Goal: Task Accomplishment & Management: Manage account settings

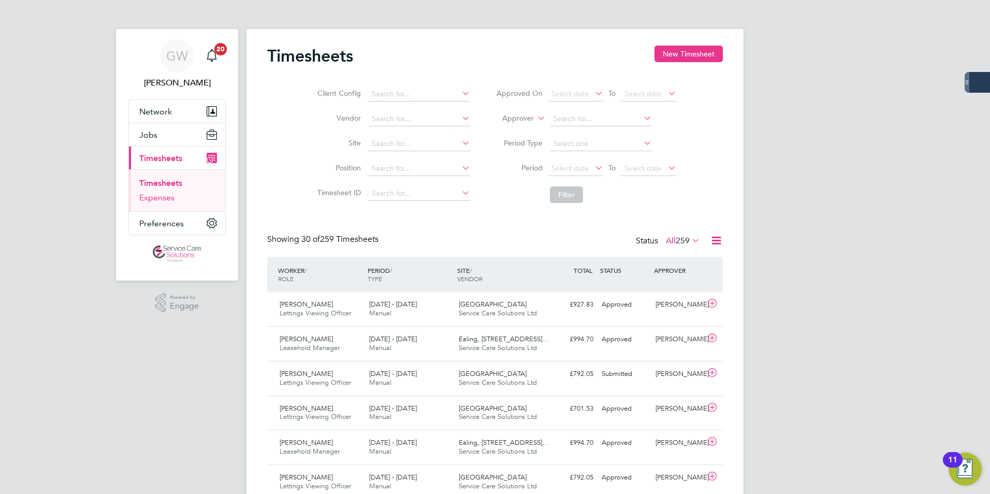
click at [158, 196] on link "Expenses" at bounding box center [156, 198] width 35 height 10
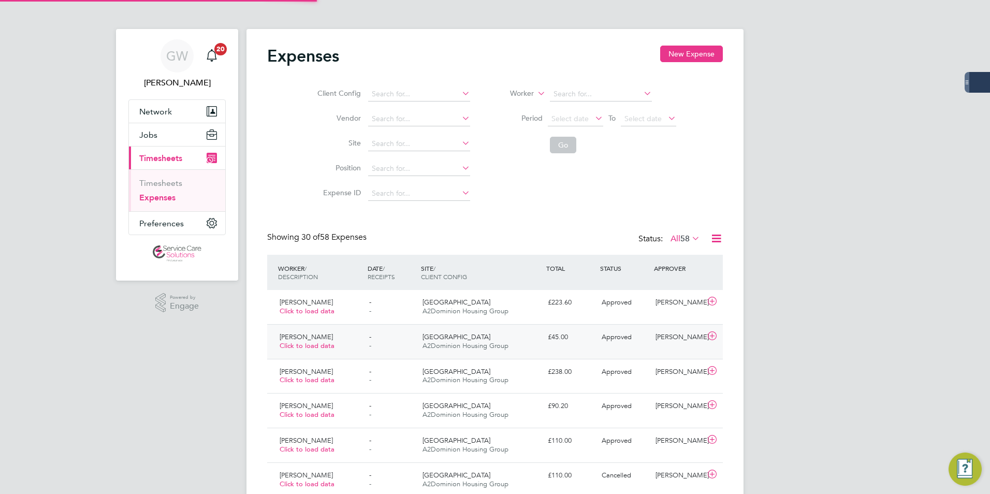
scroll to position [26, 90]
click at [396, 310] on div "- -" at bounding box center [392, 307] width 54 height 26
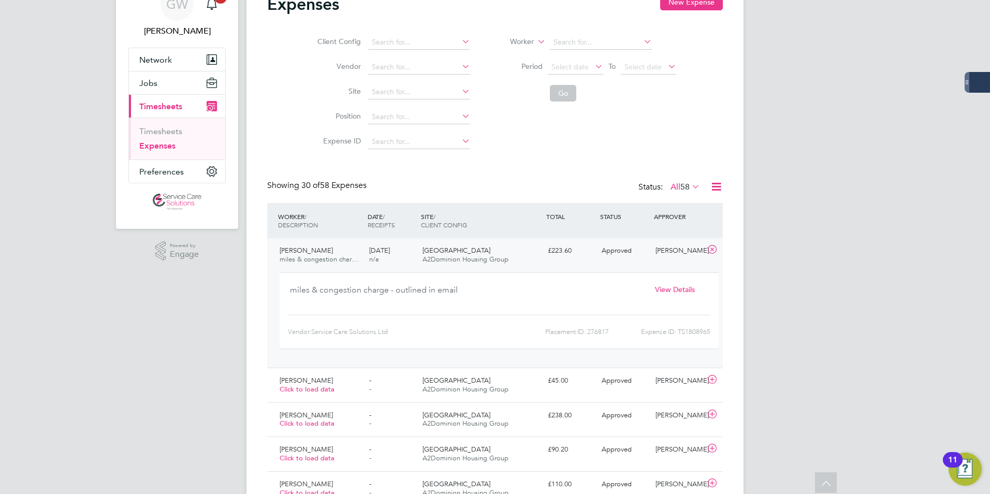
click at [673, 286] on span "View Details" at bounding box center [675, 289] width 40 height 9
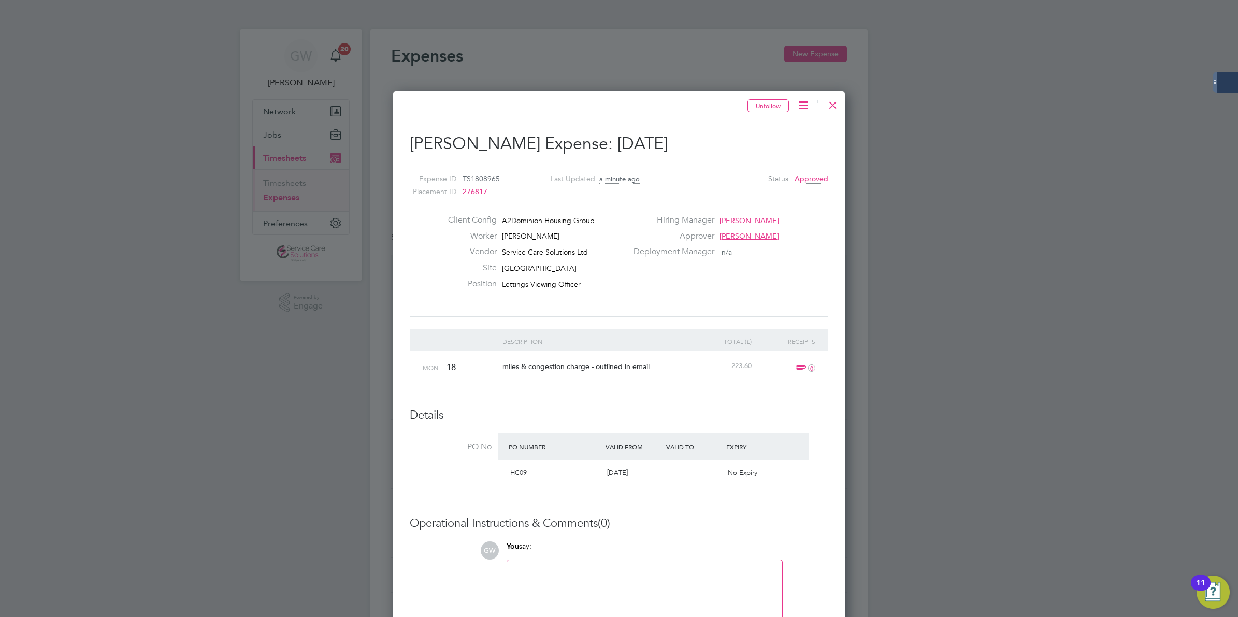
click at [915, 494] on div at bounding box center [619, 308] width 1238 height 617
click at [835, 107] on div at bounding box center [833, 102] width 19 height 19
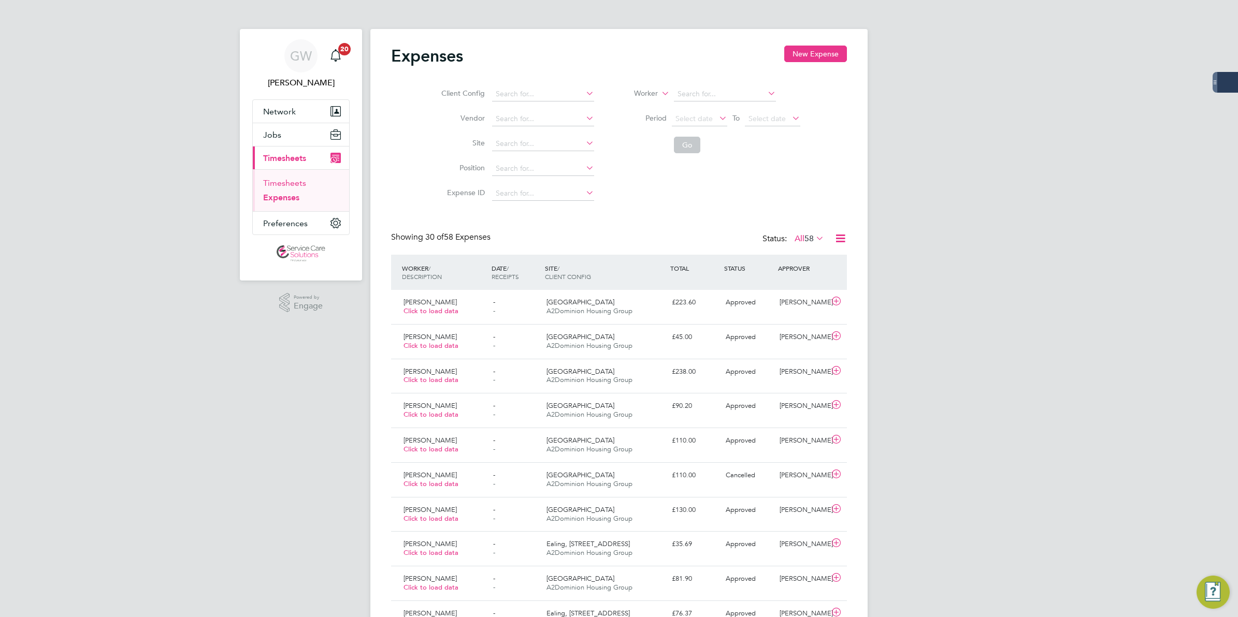
drag, startPoint x: 285, startPoint y: 183, endPoint x: 306, endPoint y: 190, distance: 21.8
click at [285, 183] on link "Timesheets" at bounding box center [284, 183] width 43 height 10
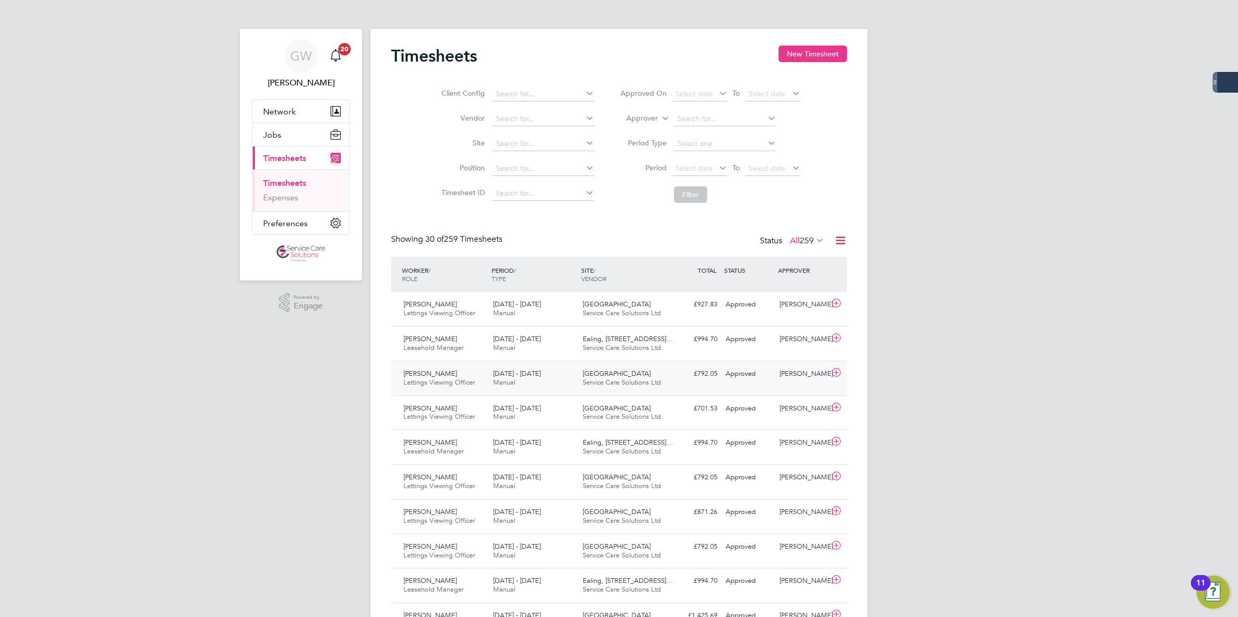
click at [679, 383] on div "[PERSON_NAME] Lettings Viewing Officer [DATE] - [DATE] [DATE] - [DATE] Manual T…" at bounding box center [619, 378] width 456 height 35
